Goal: Feedback & Contribution: Contribute content

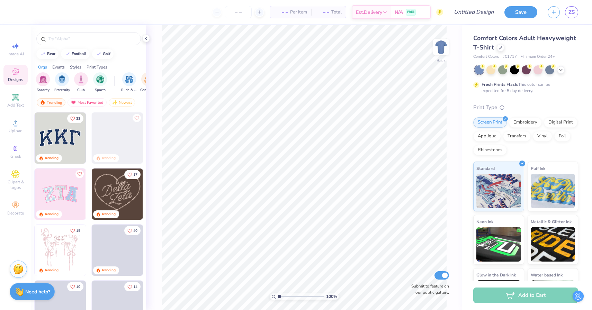
click at [20, 268] on img at bounding box center [18, 269] width 10 height 10
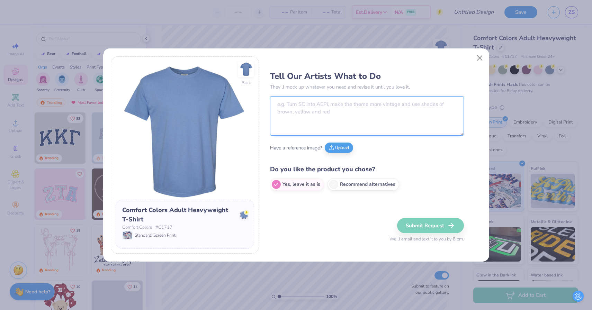
click at [306, 108] on textarea at bounding box center [367, 115] width 194 height 39
drag, startPoint x: 436, startPoint y: 243, endPoint x: 456, endPoint y: 242, distance: 19.7
click at [456, 242] on div "Tell Our Artists What to Do They’ll mock up whatever you need and revise it unt…" at bounding box center [375, 155] width 211 height 198
click at [456, 242] on span "We’ll email and text it to you by 8 pm." at bounding box center [427, 239] width 74 height 7
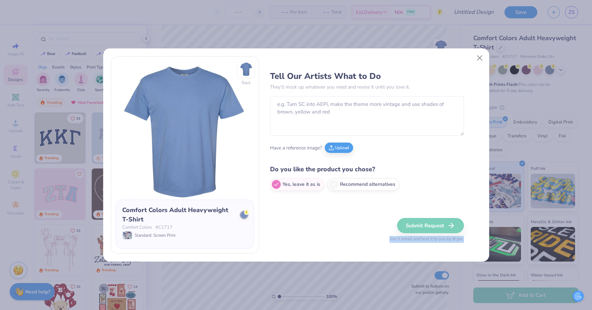
click at [456, 242] on span "We’ll email and text it to you by 8 pm." at bounding box center [427, 239] width 74 height 7
click at [318, 192] on div "Tell Our Artists What to Do They’ll mock up whatever you need and revise it unt…" at bounding box center [367, 131] width 194 height 127
click at [335, 113] on textarea at bounding box center [367, 115] width 194 height 39
paste textarea "Create an artistic interpretation of the Grateful Dead’s iconic five dancing be…"
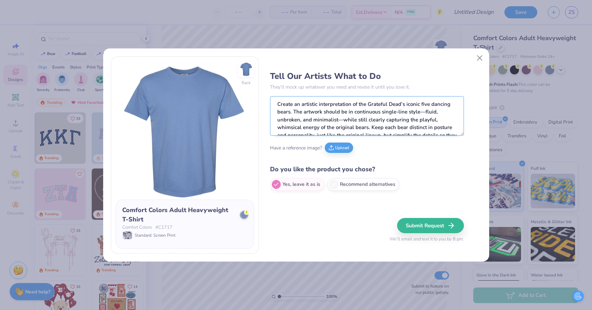
scroll to position [51, 0]
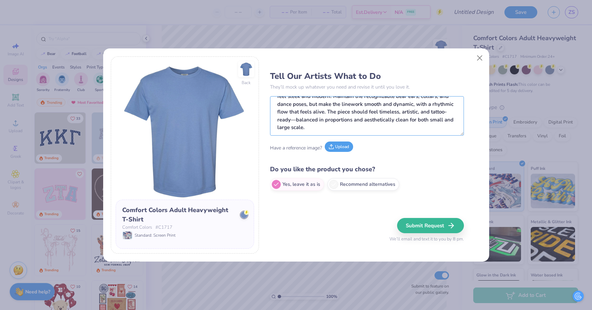
type textarea "Create an artistic interpretation of the Grateful Dead’s iconic five dancing be…"
click at [347, 148] on button "Upload" at bounding box center [339, 147] width 28 height 10
click at [309, 152] on button "Upload" at bounding box center [306, 147] width 28 height 10
click at [305, 149] on button "Upload" at bounding box center [306, 147] width 28 height 10
click at [430, 229] on button "Submit Request" at bounding box center [431, 225] width 67 height 15
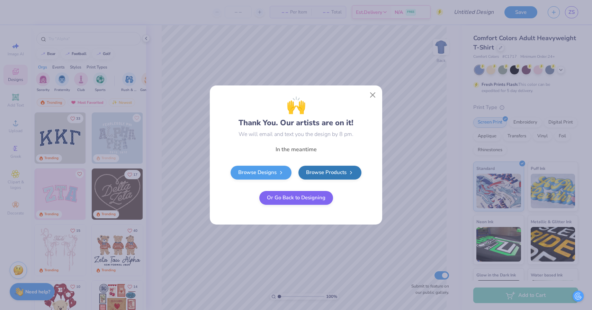
scroll to position [0, 0]
click at [372, 98] on button "Close" at bounding box center [372, 95] width 13 height 13
